Goal: Information Seeking & Learning: Learn about a topic

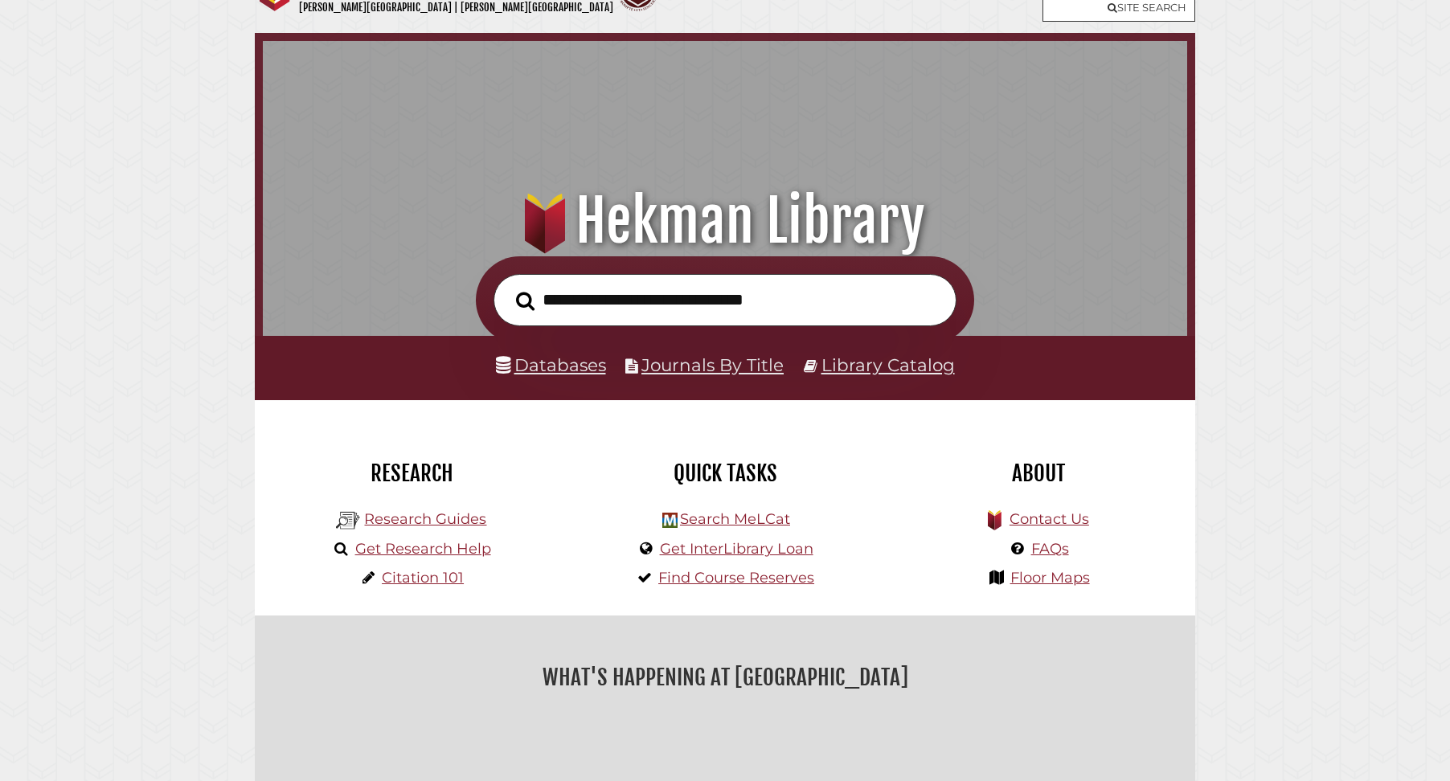
scroll to position [86, 0]
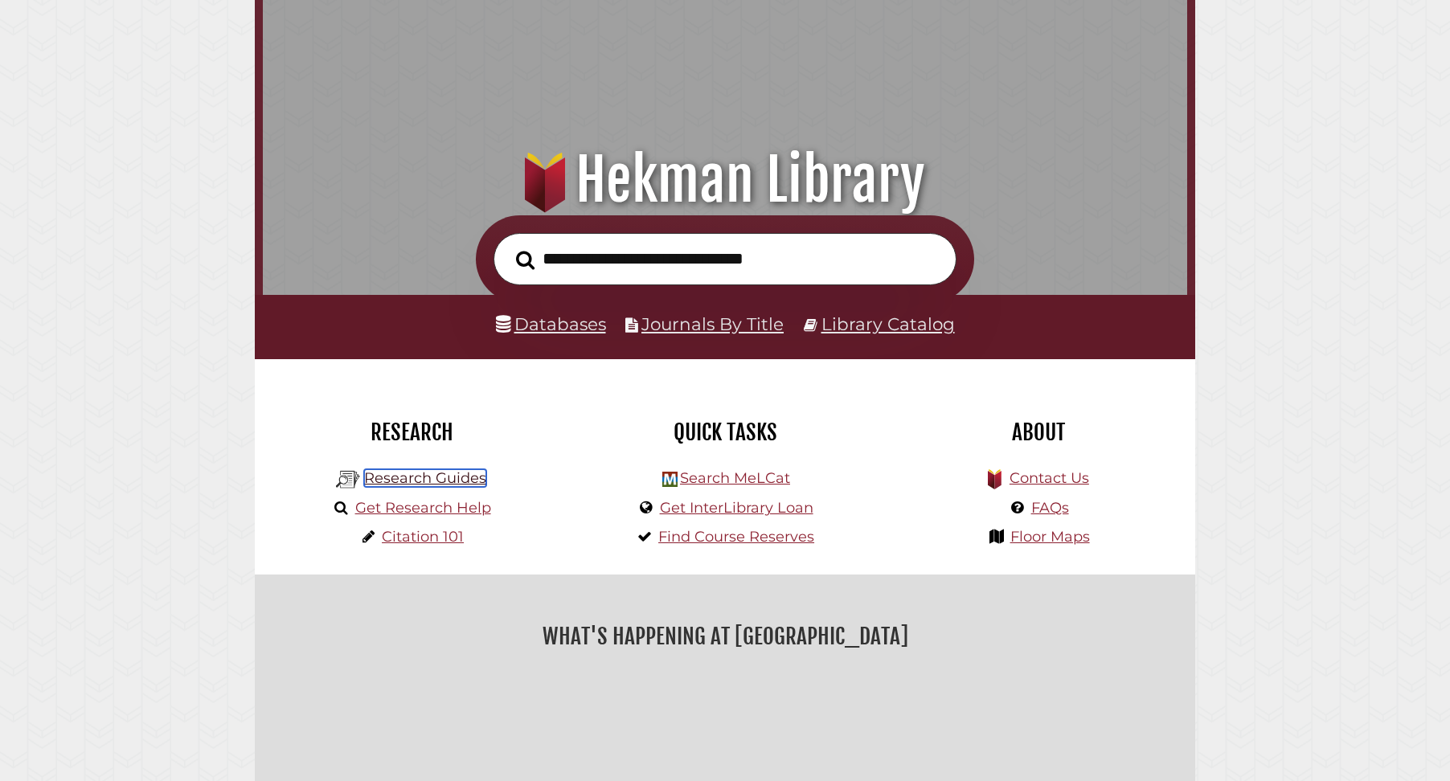
click at [406, 481] on link "Research Guides" at bounding box center [425, 478] width 122 height 18
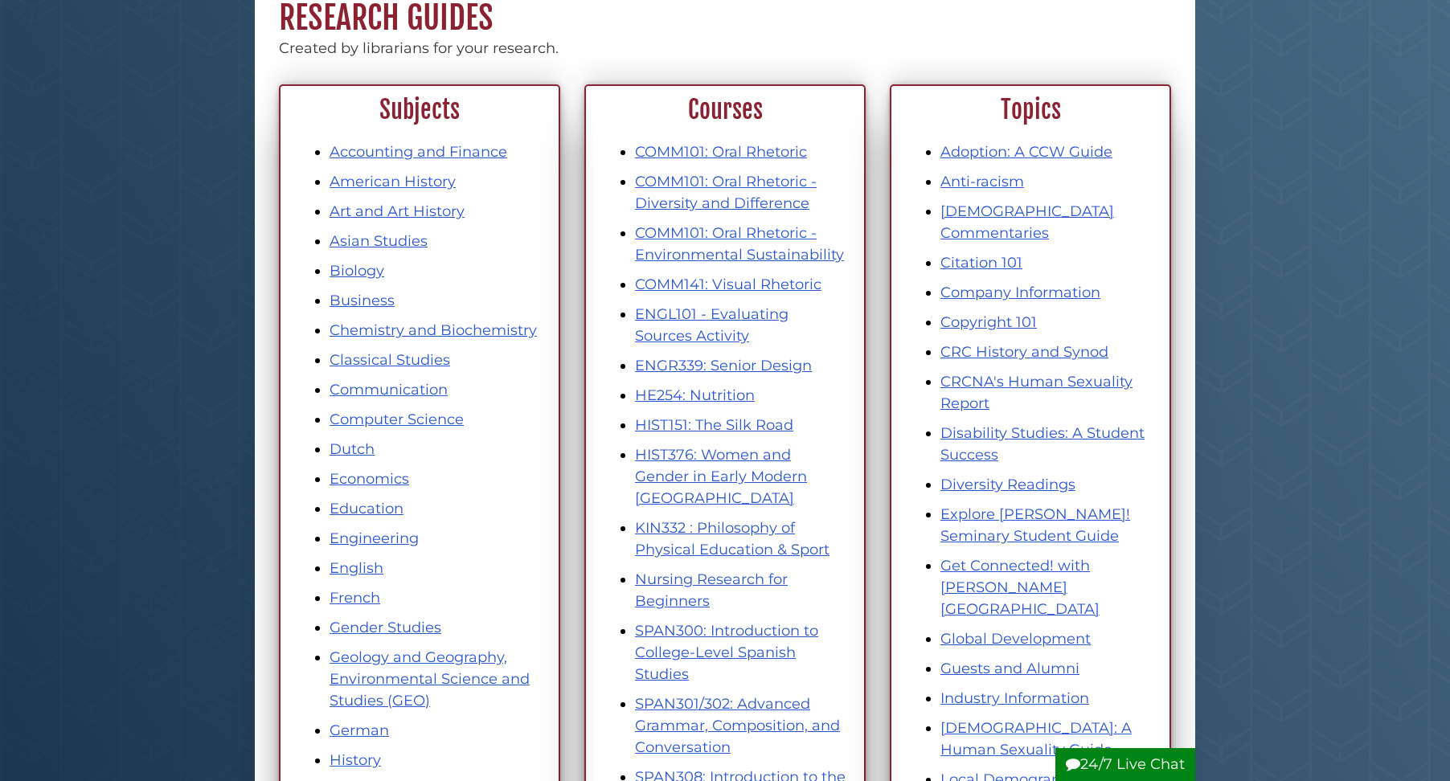
scroll to position [161, 0]
click at [972, 253] on link "Citation 101" at bounding box center [981, 262] width 82 height 18
